Goal: Information Seeking & Learning: Understand process/instructions

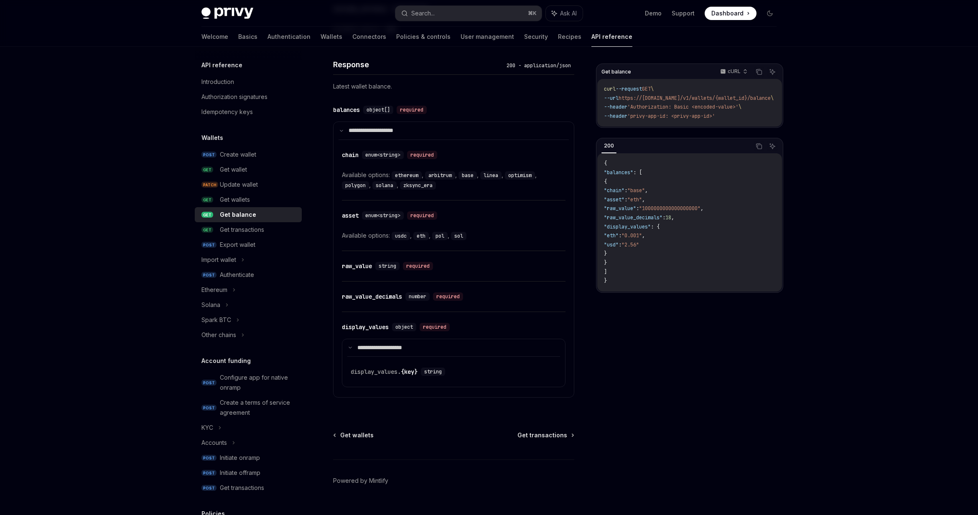
scroll to position [560, 0]
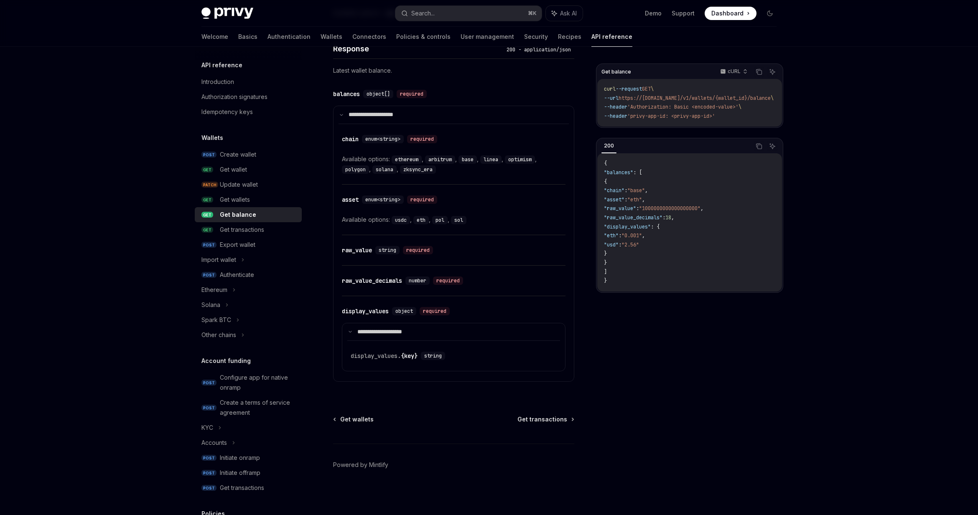
click at [377, 287] on div "​ raw_value_decimals number required" at bounding box center [454, 281] width 224 height 30
click at [371, 278] on div "raw_value_decimals" at bounding box center [372, 281] width 60 height 8
click at [362, 250] on div "raw_value" at bounding box center [357, 250] width 30 height 8
click at [502, 247] on div "​ raw_value string required" at bounding box center [449, 250] width 215 height 10
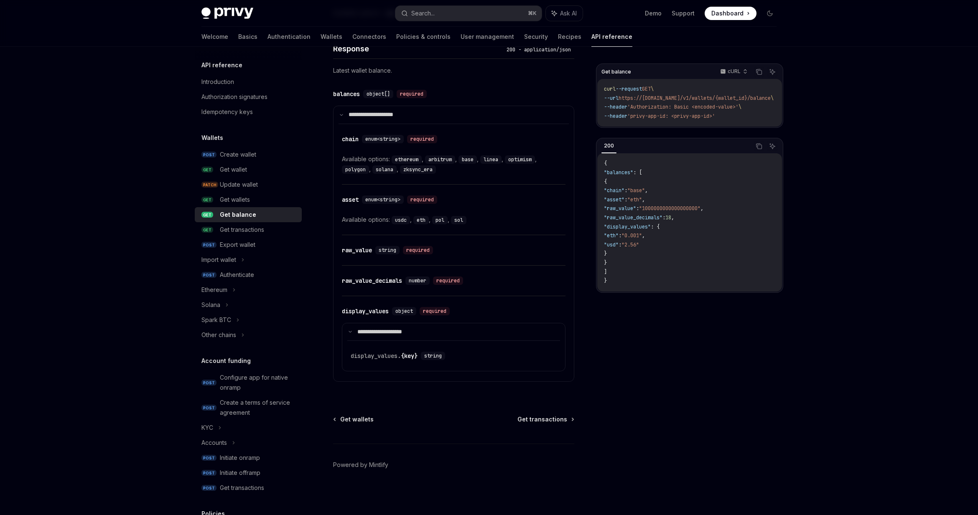
click at [468, 270] on div "​ raw_value_decimals number required" at bounding box center [454, 281] width 224 height 30
click at [478, 292] on div "​ raw_value_decimals number required" at bounding box center [454, 281] width 224 height 30
click at [476, 276] on div "​ raw_value_decimals number required" at bounding box center [449, 281] width 215 height 10
click at [647, 197] on code "{ "balances" : [ { "chain" : "base" , "asset" : "eth" , "raw_value" : "10000000…" at bounding box center [689, 222] width 171 height 126
